Goal: Task Accomplishment & Management: Use online tool/utility

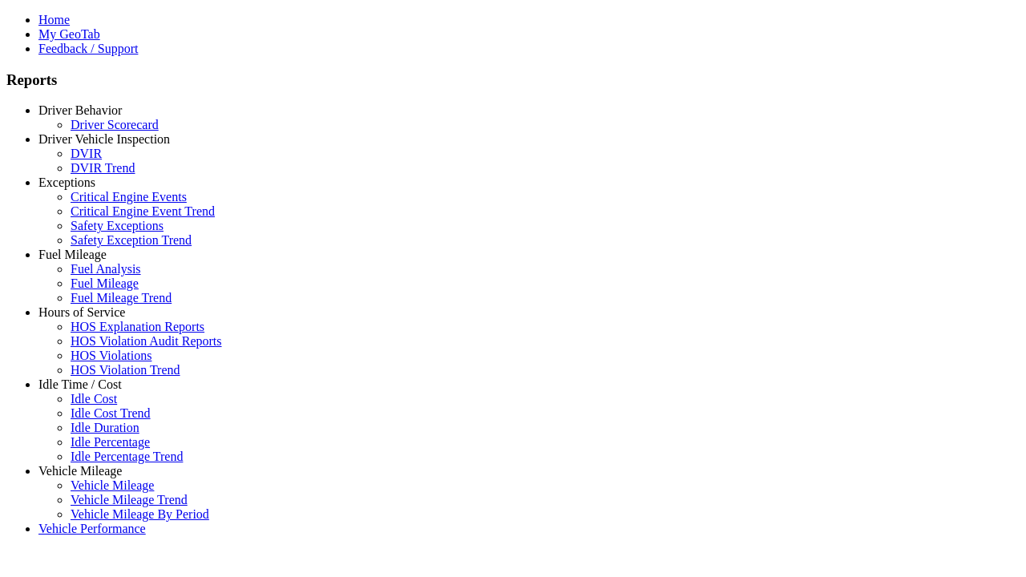
click at [92, 319] on link "Hours of Service" at bounding box center [81, 312] width 87 height 14
click at [104, 333] on link "HOS Explanation Reports" at bounding box center [138, 327] width 134 height 14
type input "**********"
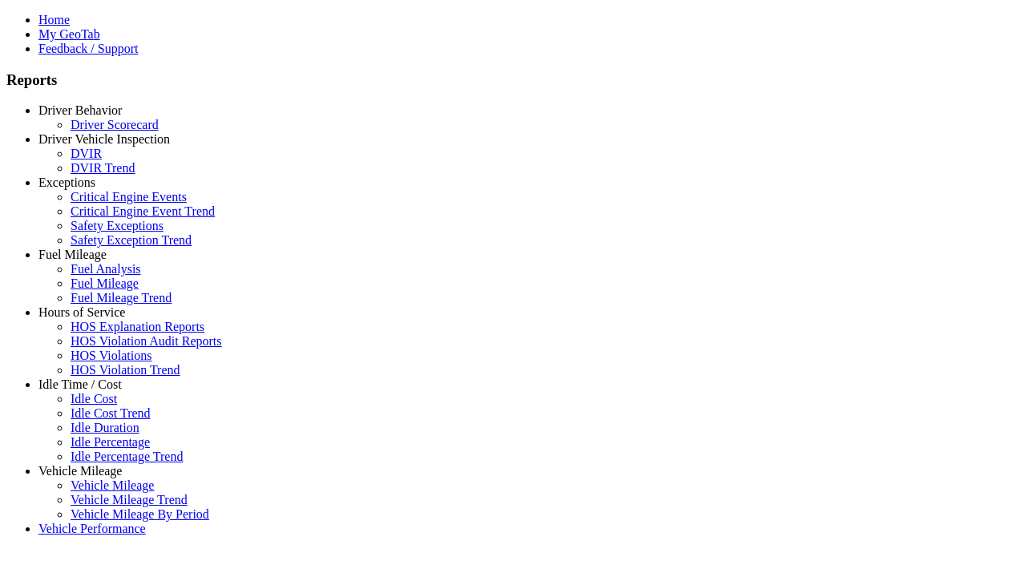
type input "*********"
